Goal: Register for event/course

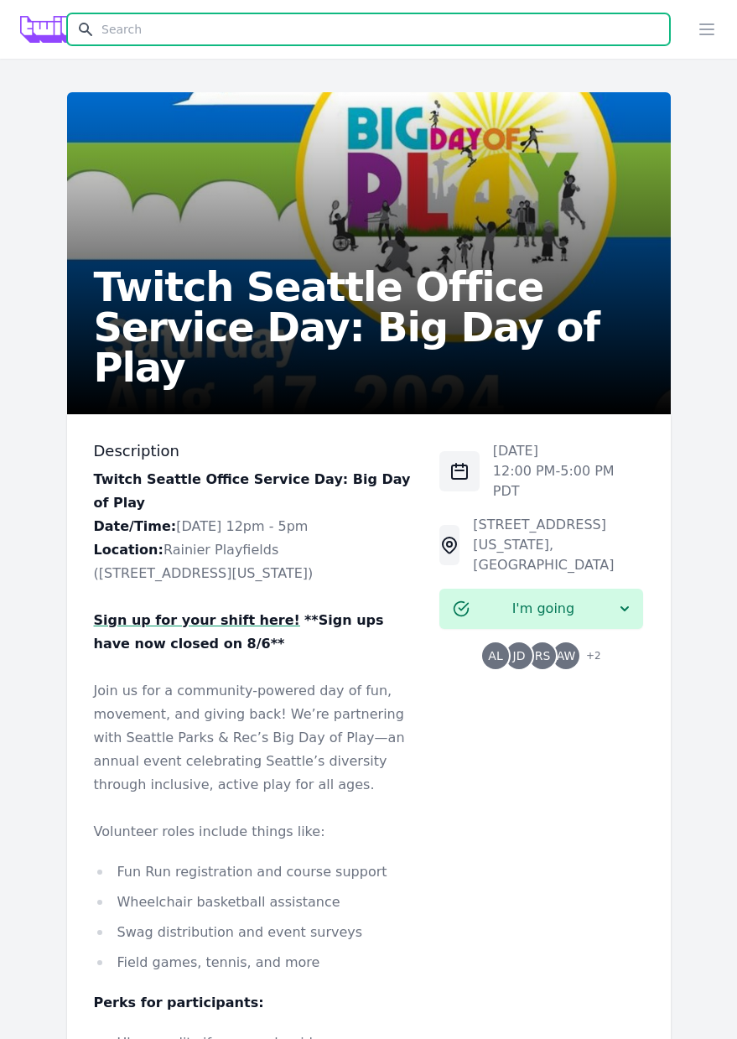
click at [260, 24] on input "text" at bounding box center [368, 29] width 603 height 32
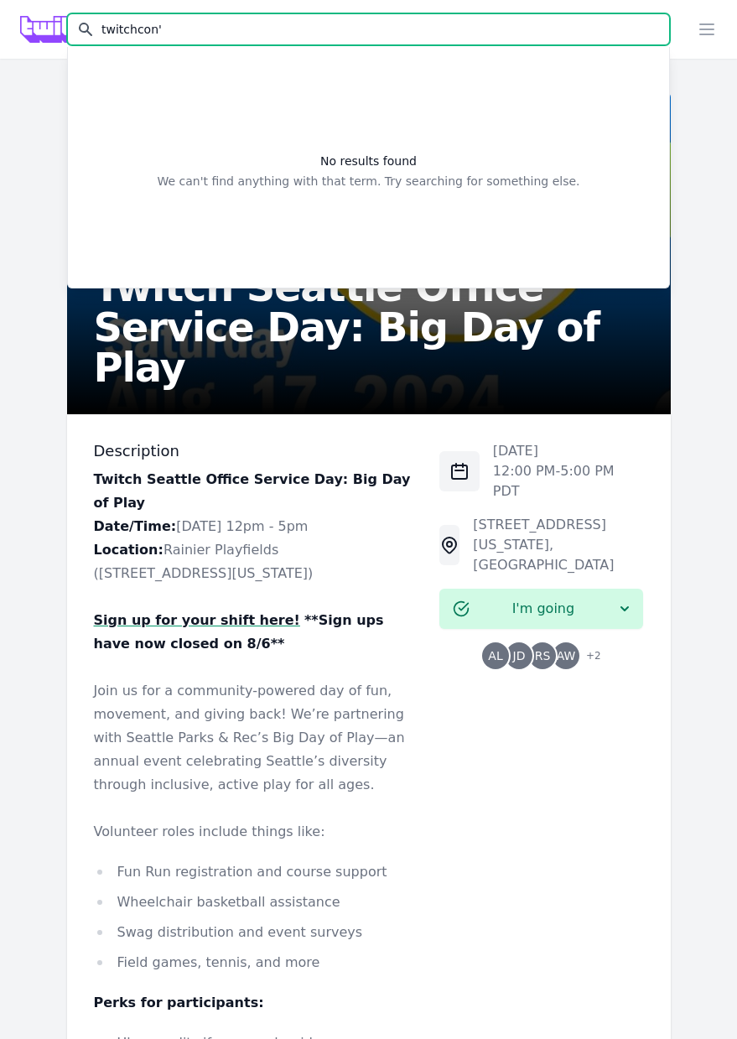
type input "twitchcon"
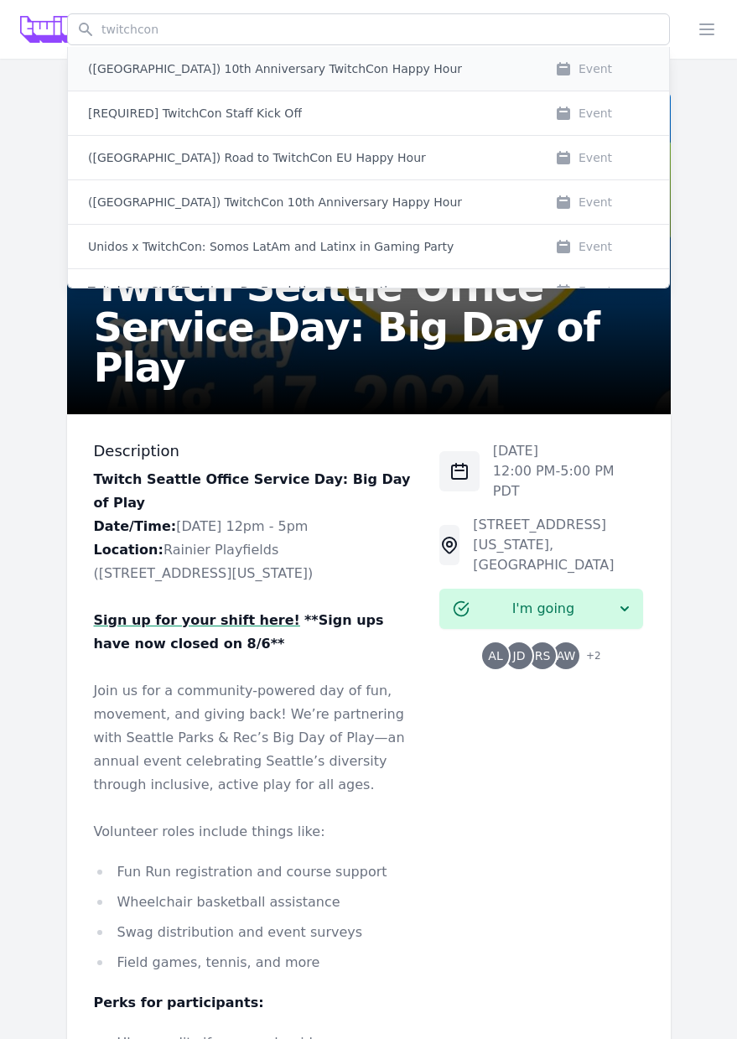
click at [339, 74] on p "([GEOGRAPHIC_DATA]) 10th Anniversary TwitchCon Happy Hour" at bounding box center [275, 68] width 374 height 17
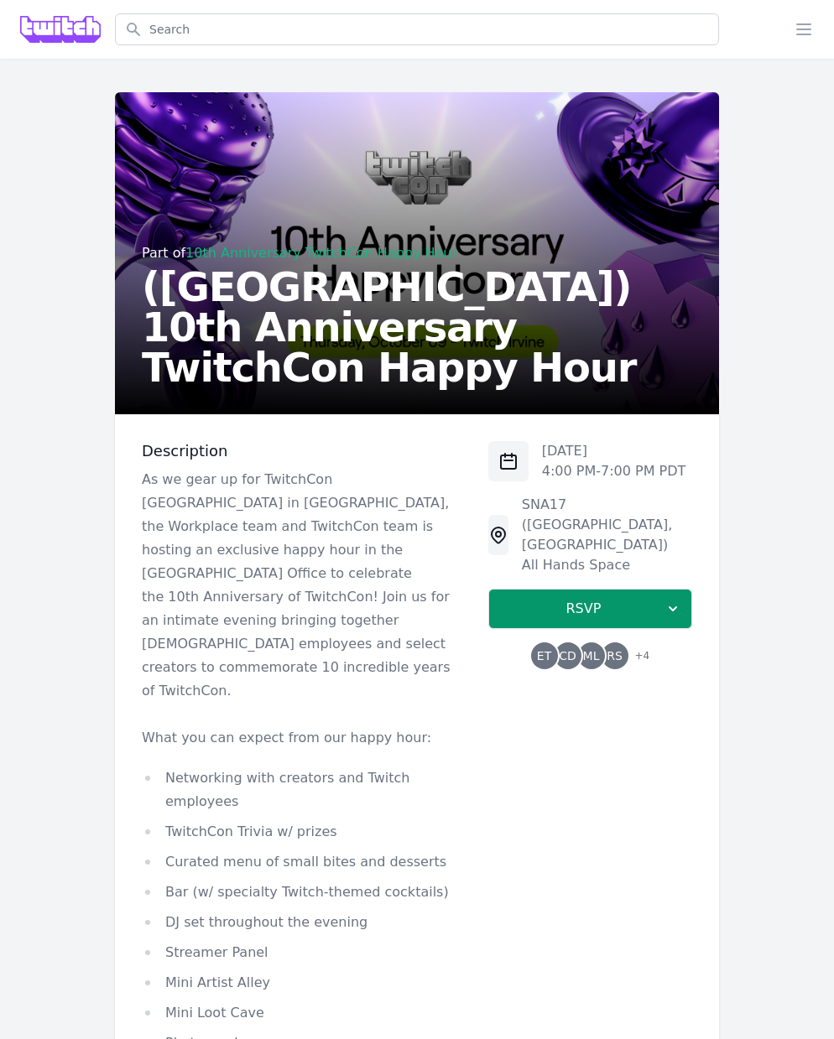
click at [645, 646] on span "+ 4" at bounding box center [637, 657] width 25 height 23
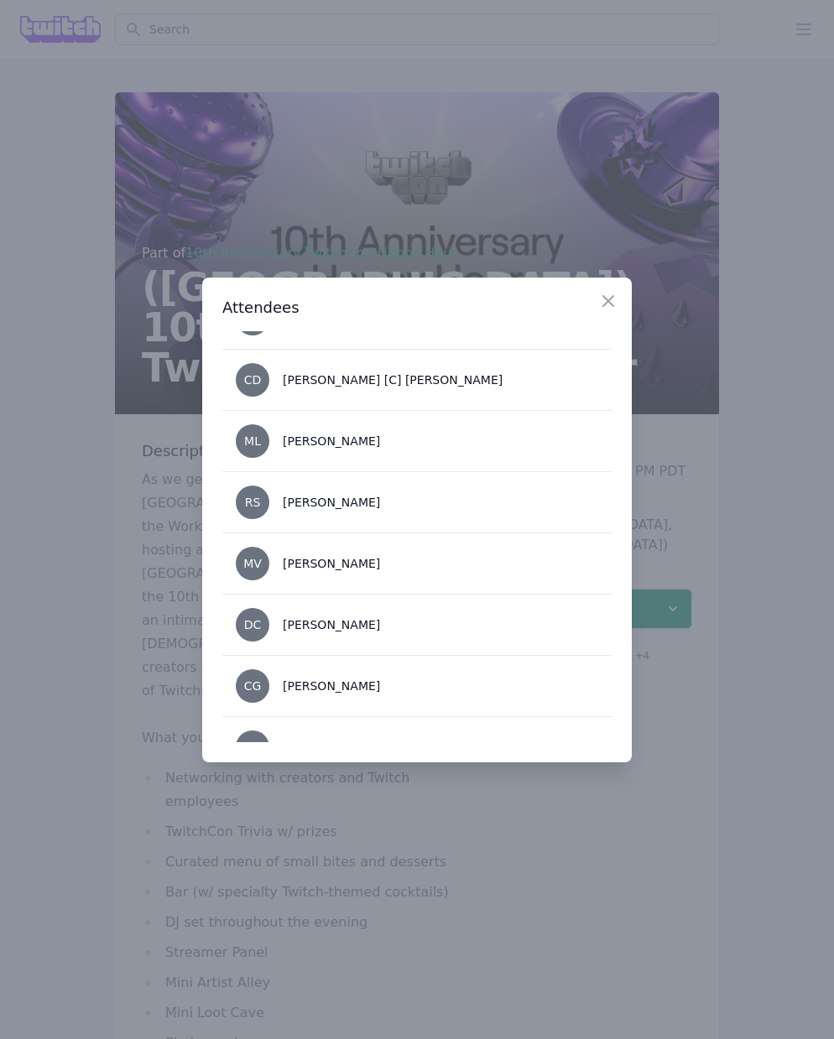
scroll to position [78, 0]
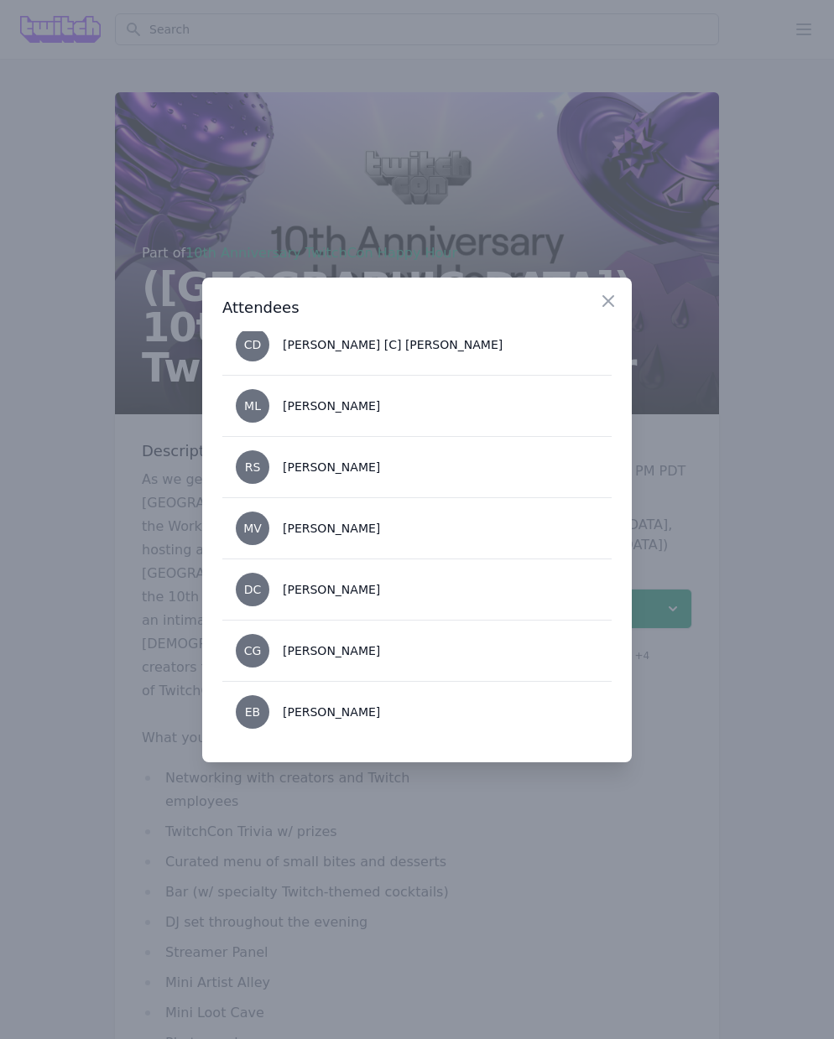
click at [459, 898] on div at bounding box center [417, 519] width 834 height 1039
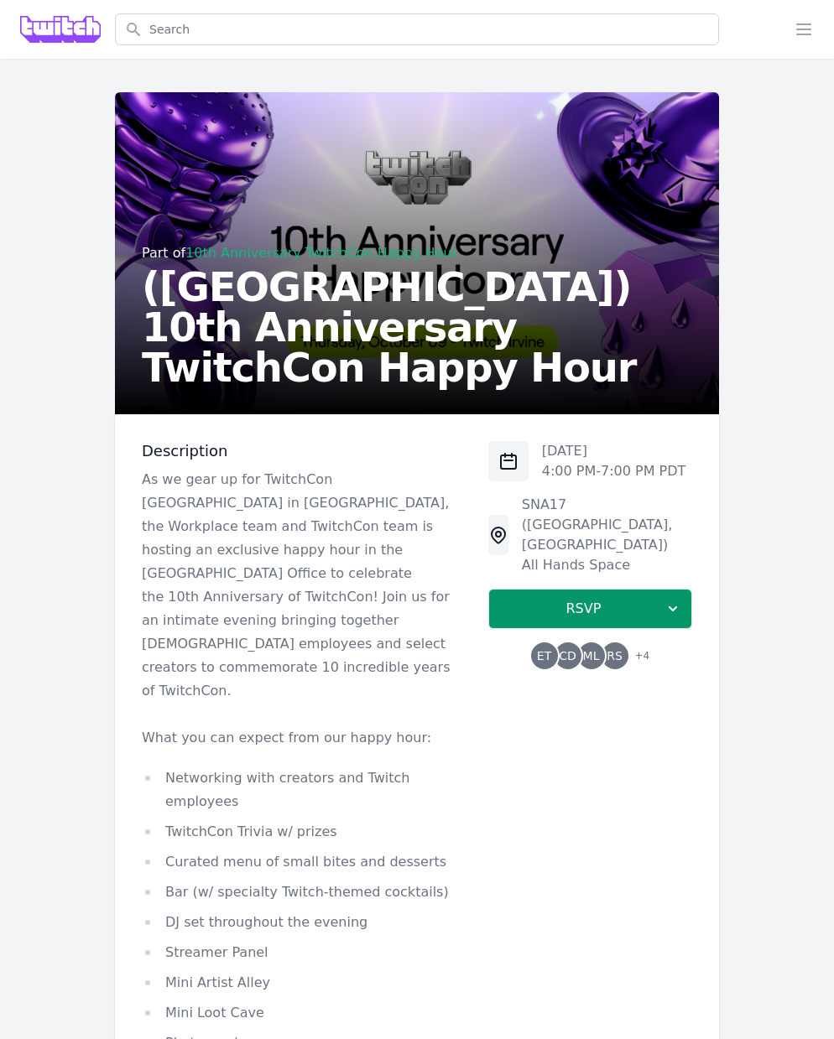
click at [55, 30] on img at bounding box center [60, 29] width 81 height 27
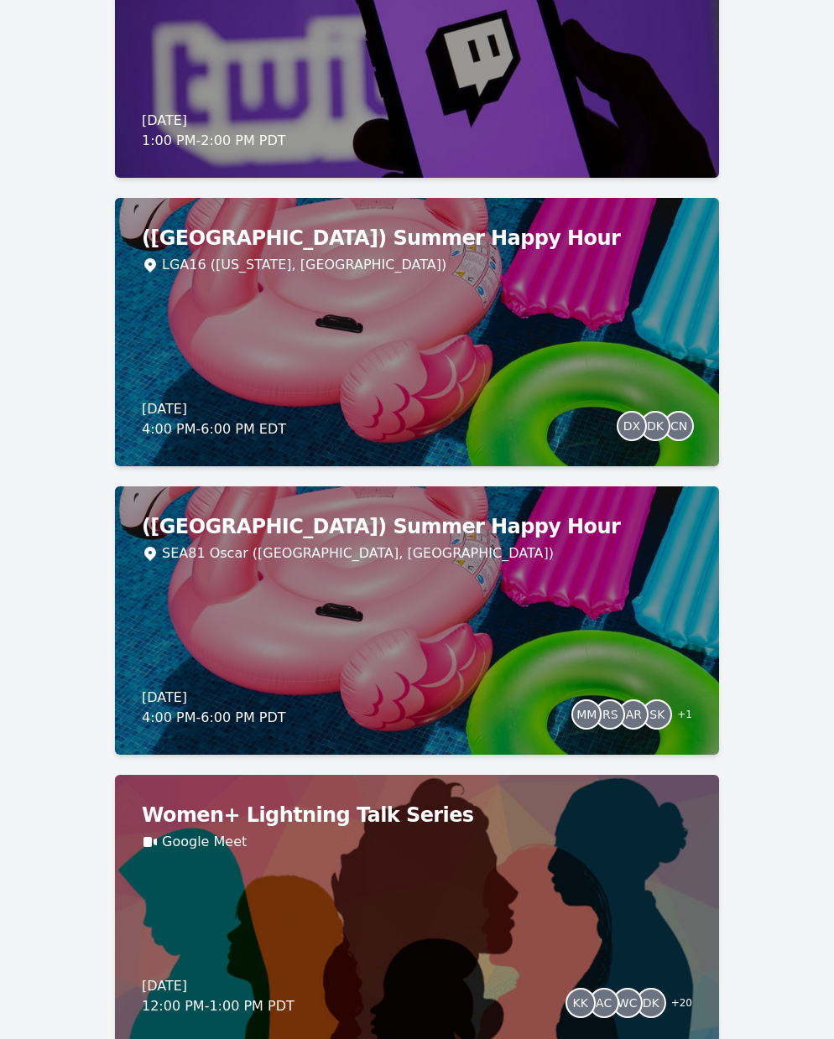
scroll to position [2736, 0]
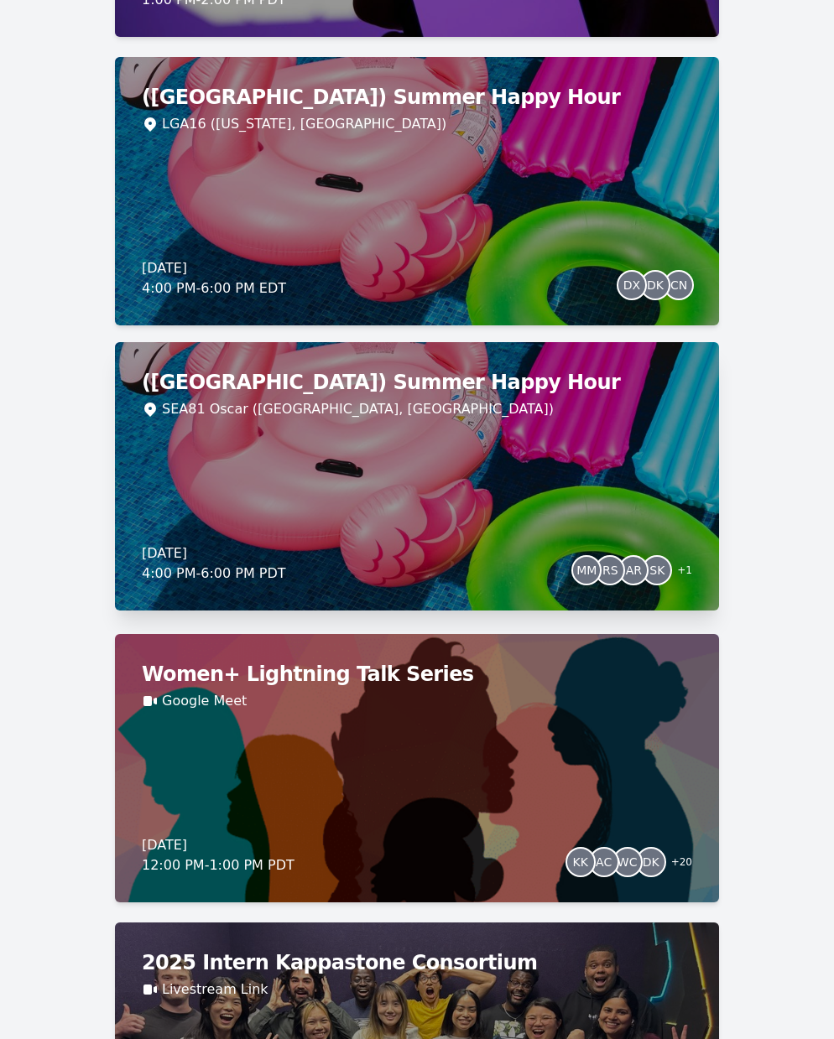
click at [403, 511] on div "(Seattle) Summer Happy Hour SEA81 Oscar (Seattle, WA) Thursday, August 21, 2025…" at bounding box center [417, 476] width 604 height 268
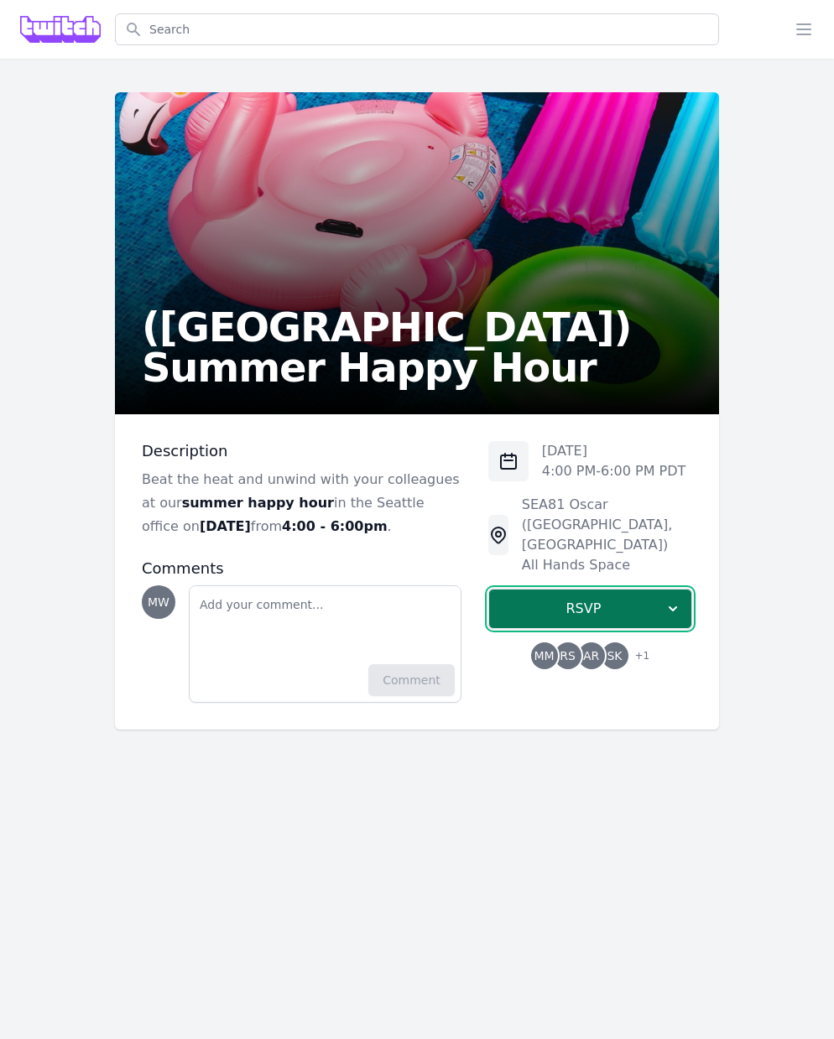
click at [543, 599] on span "RSVP" at bounding box center [583, 609] width 162 height 20
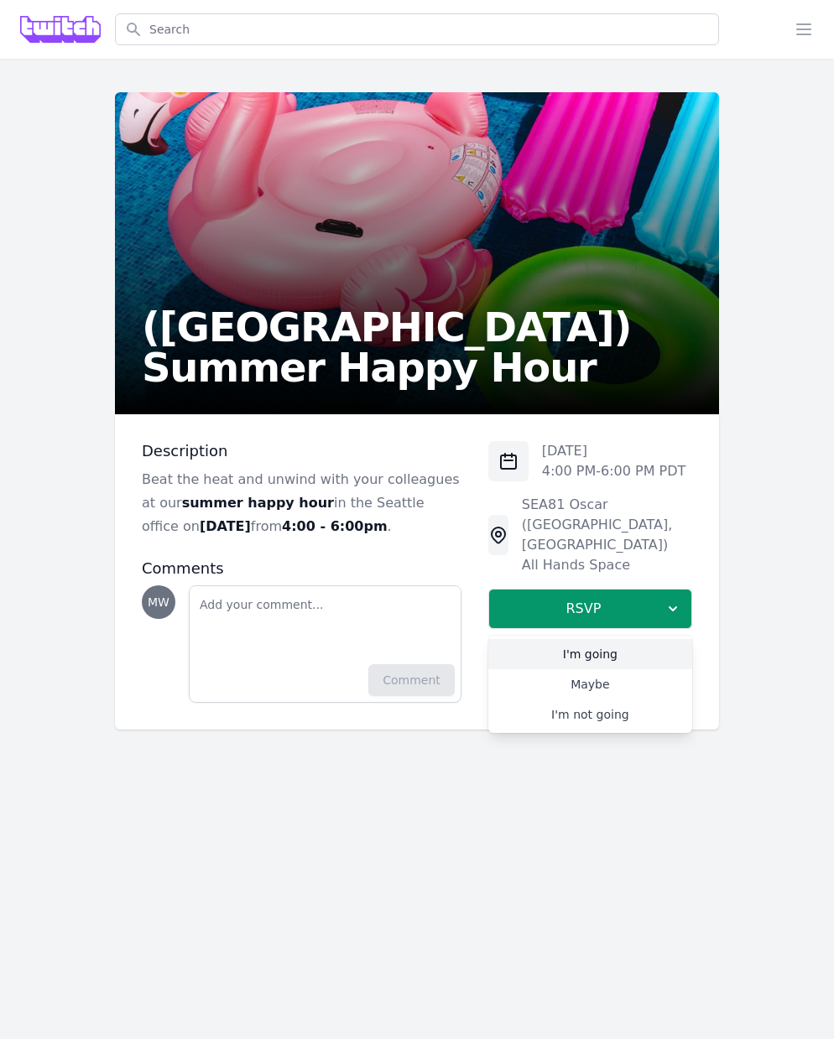
click at [553, 639] on link "I'm going" at bounding box center [590, 654] width 204 height 30
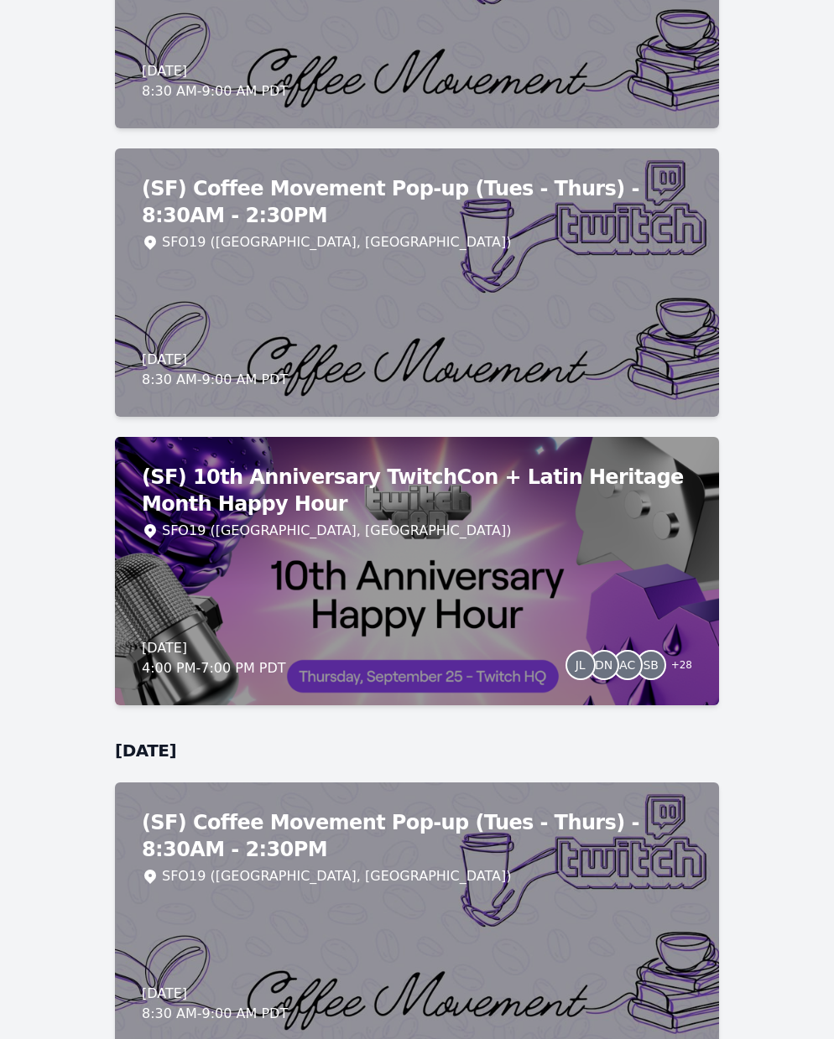
scroll to position [6910, 0]
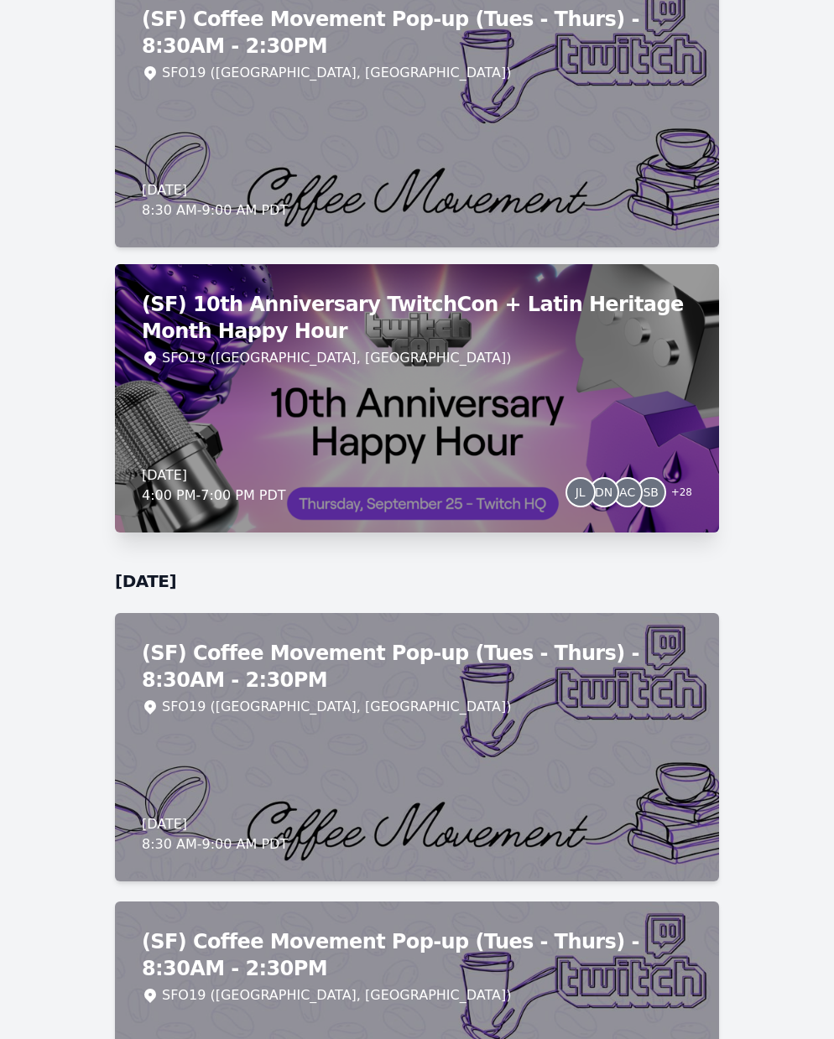
click at [386, 383] on div "(SF) 10th Anniversary TwitchCon + Latin Heritage Month Happy Hour SFO19 (San Fr…" at bounding box center [417, 398] width 604 height 268
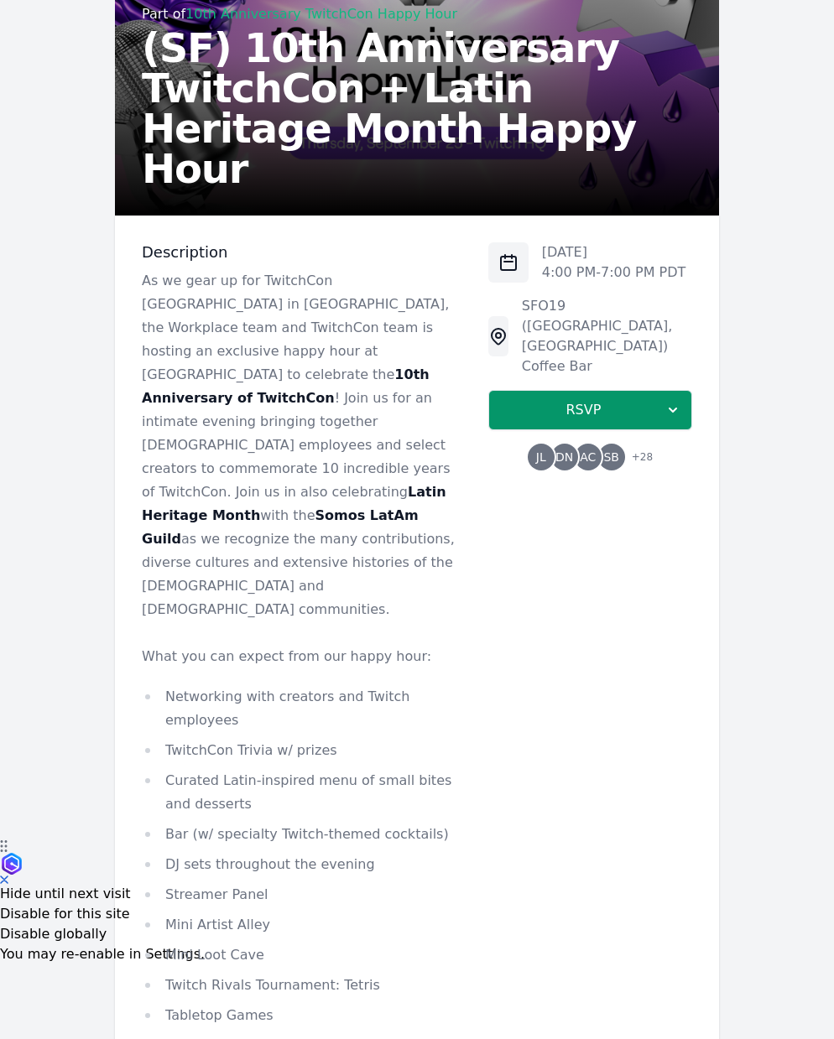
scroll to position [365, 0]
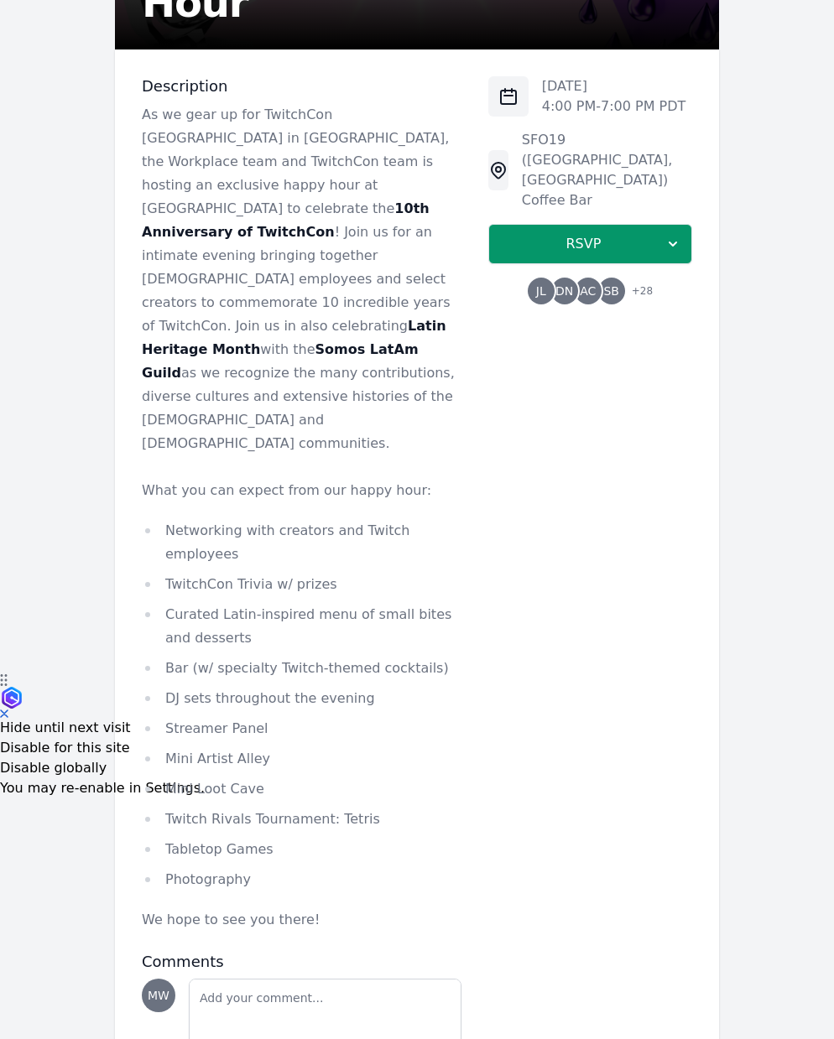
click at [638, 281] on span "+ 28" at bounding box center [636, 292] width 31 height 23
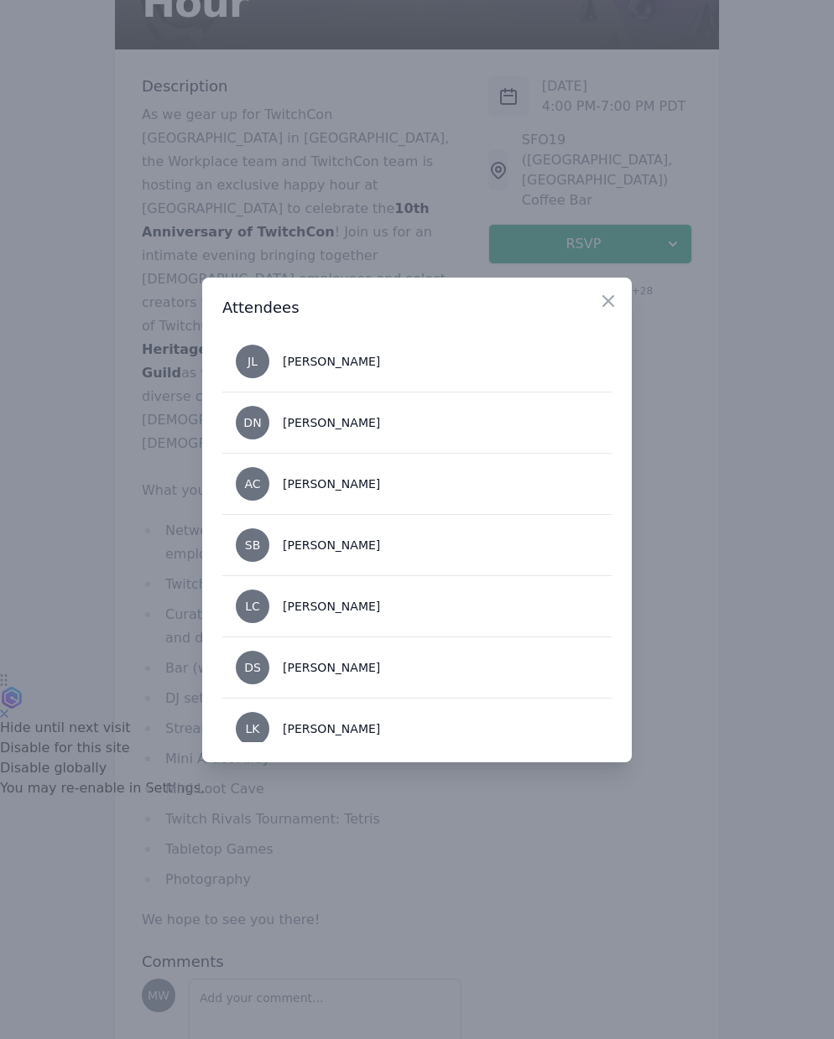
click at [101, 397] on div at bounding box center [417, 519] width 834 height 1039
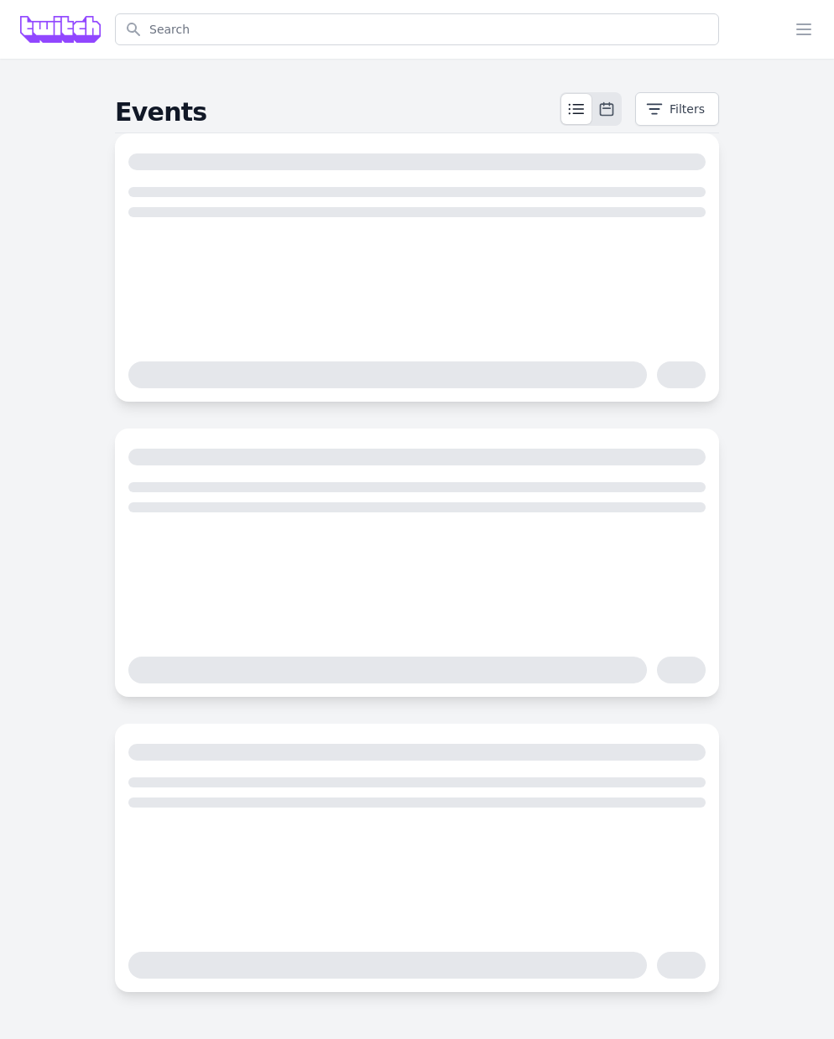
click at [48, 498] on div "Events Programs Guilds and Clubs My communities Skincare-Etc Club Events Filters" at bounding box center [417, 542] width 834 height 967
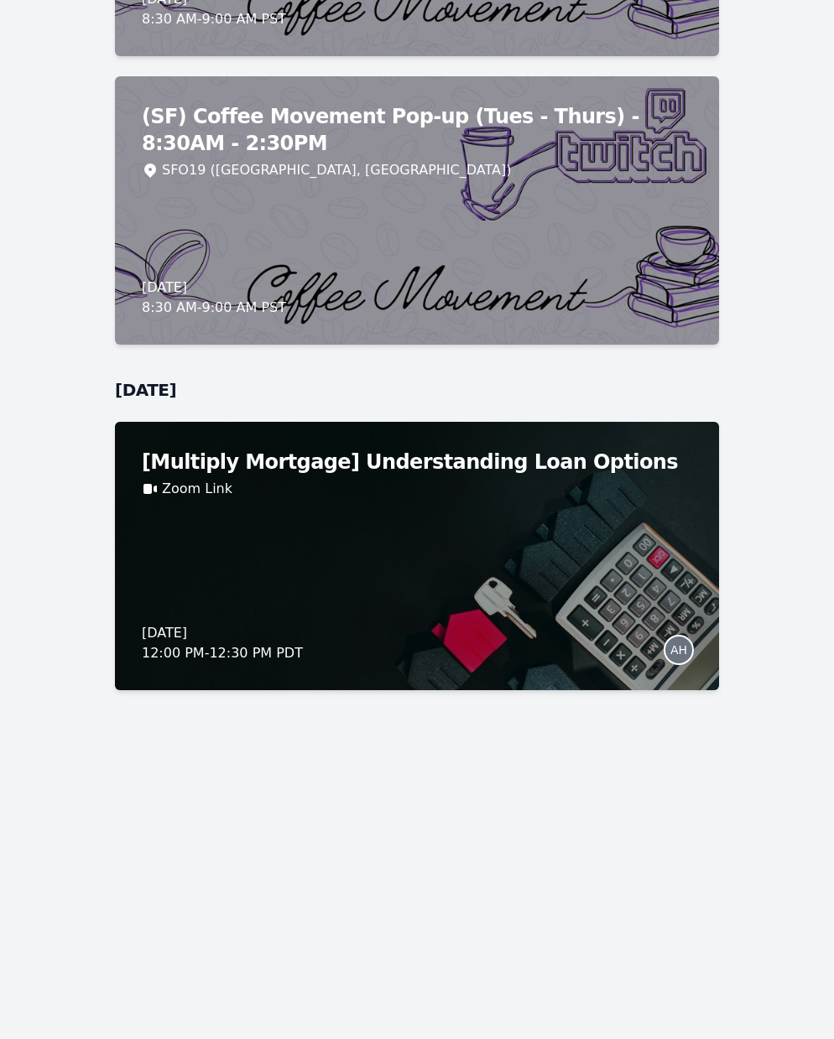
scroll to position [14775, 0]
